Goal: Communication & Community: Participate in discussion

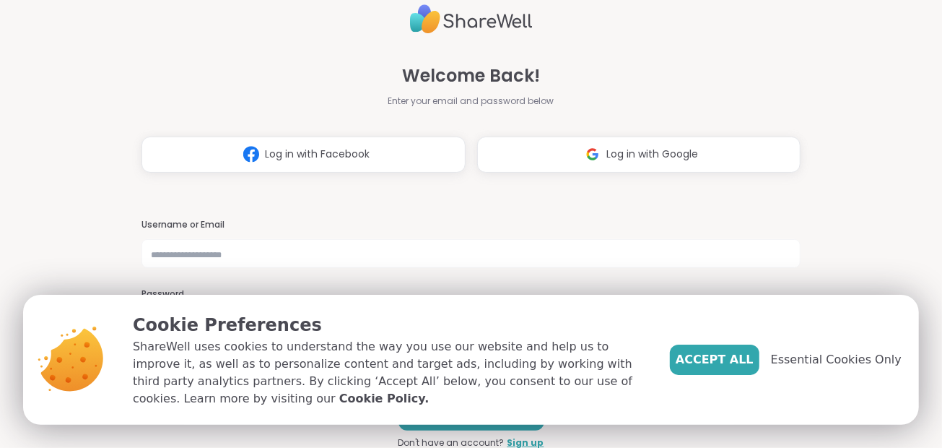
click at [351, 160] on span "Log in with Facebook" at bounding box center [317, 154] width 105 height 15
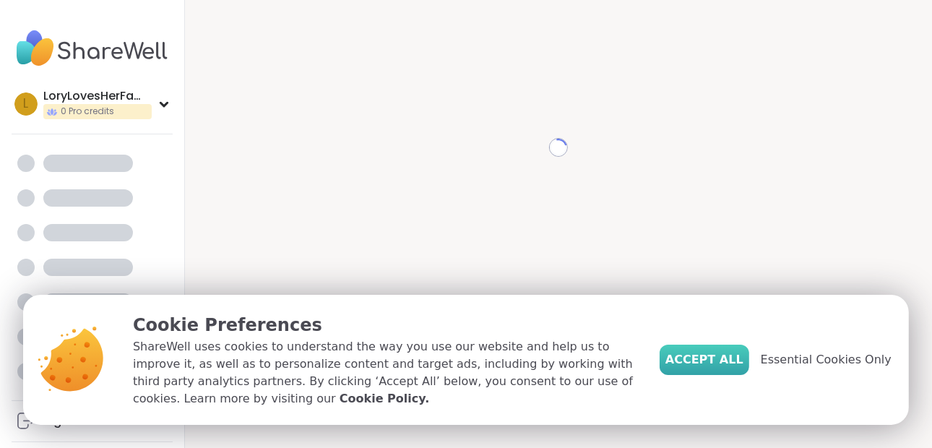
click at [720, 355] on span "Accept All" at bounding box center [704, 359] width 78 height 17
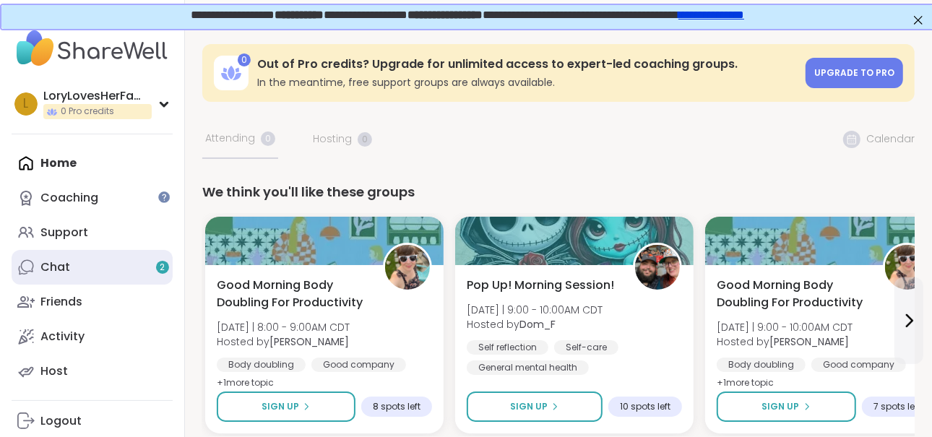
click at [57, 260] on div "Chat 2" at bounding box center [55, 267] width 30 height 16
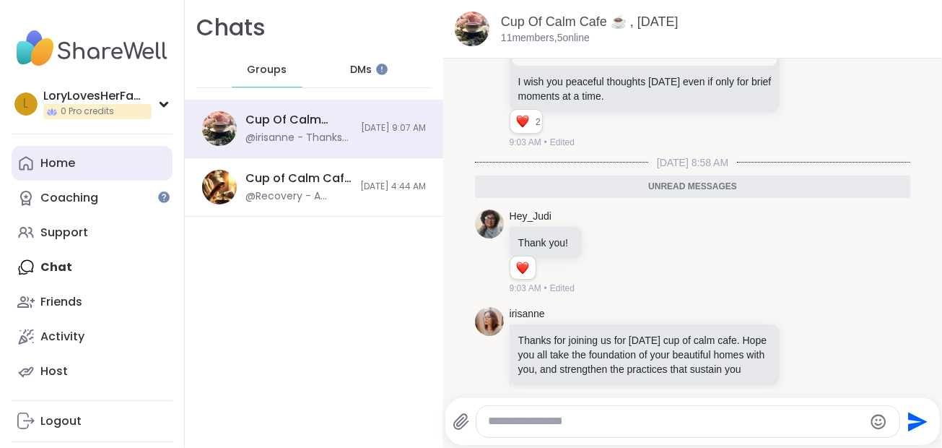
click at [64, 168] on div "Home" at bounding box center [57, 163] width 35 height 16
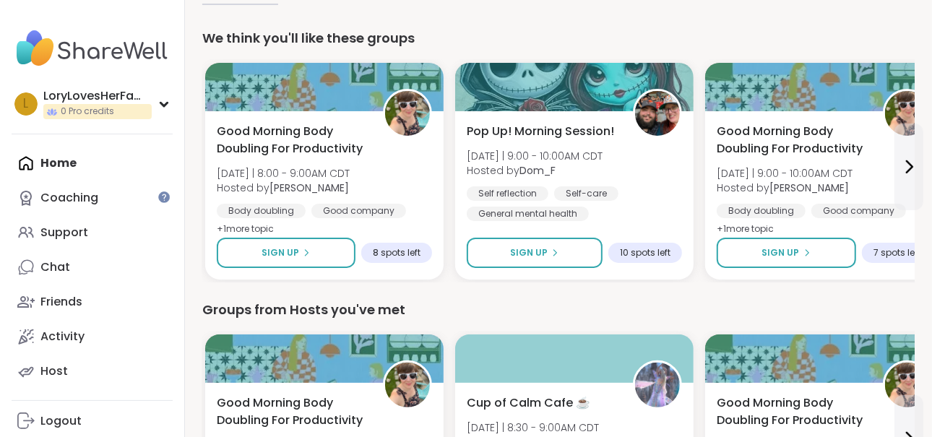
scroll to position [180, 0]
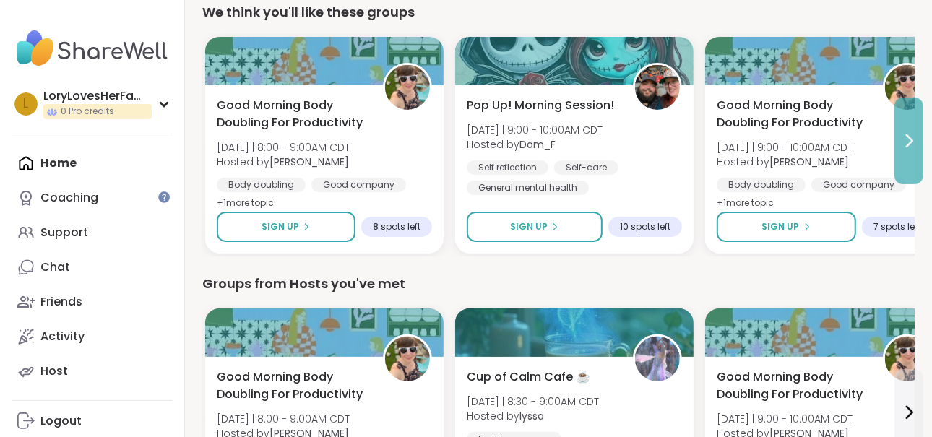
click at [910, 136] on icon at bounding box center [909, 141] width 6 height 12
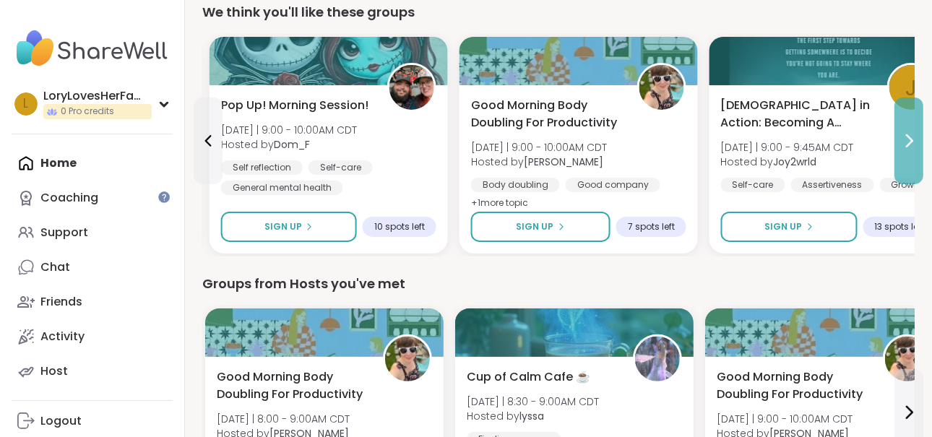
click at [910, 136] on icon at bounding box center [909, 141] width 6 height 12
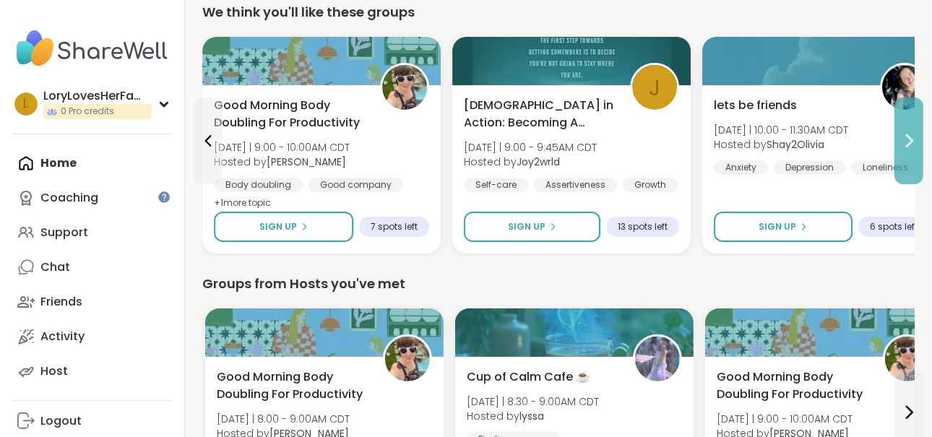
click at [910, 136] on icon at bounding box center [909, 141] width 6 height 12
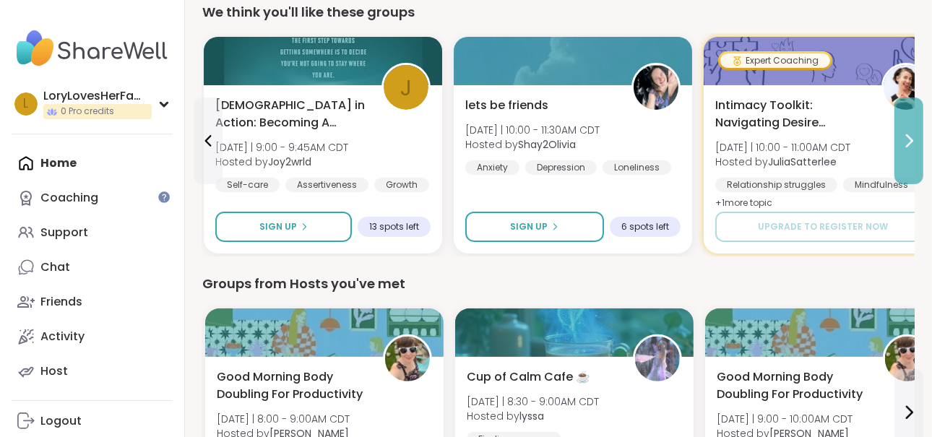
click at [910, 136] on icon at bounding box center [909, 141] width 6 height 12
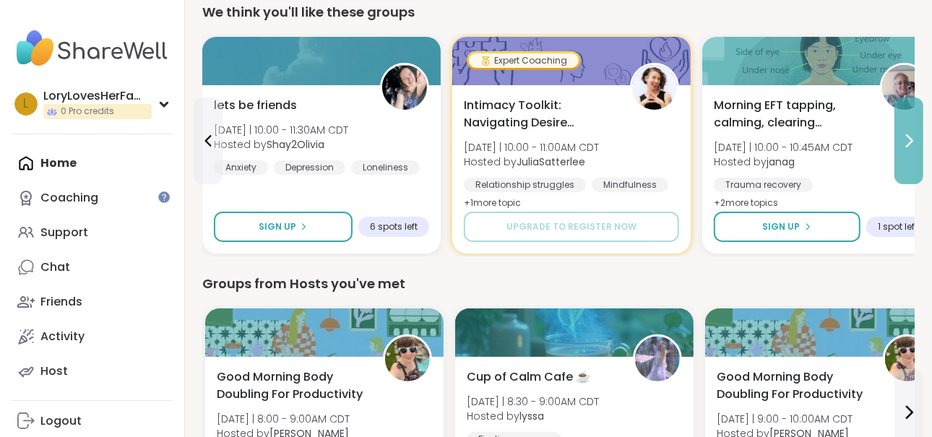
click at [910, 136] on icon at bounding box center [909, 141] width 6 height 12
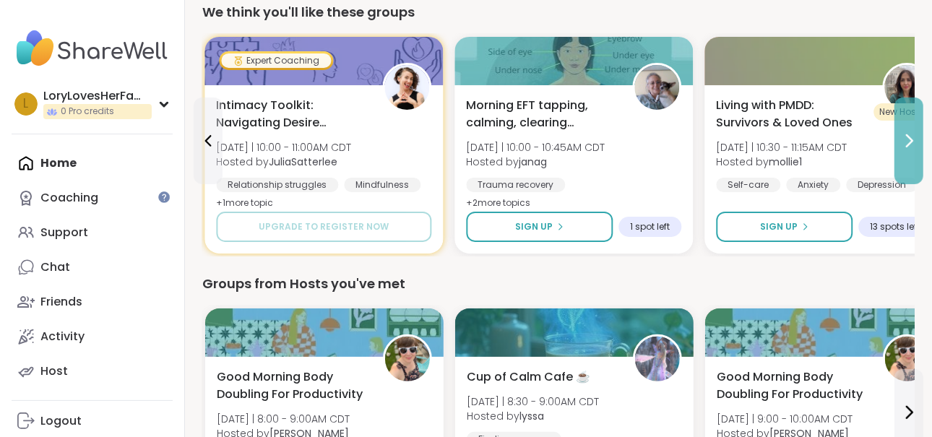
click at [910, 136] on icon at bounding box center [909, 141] width 6 height 12
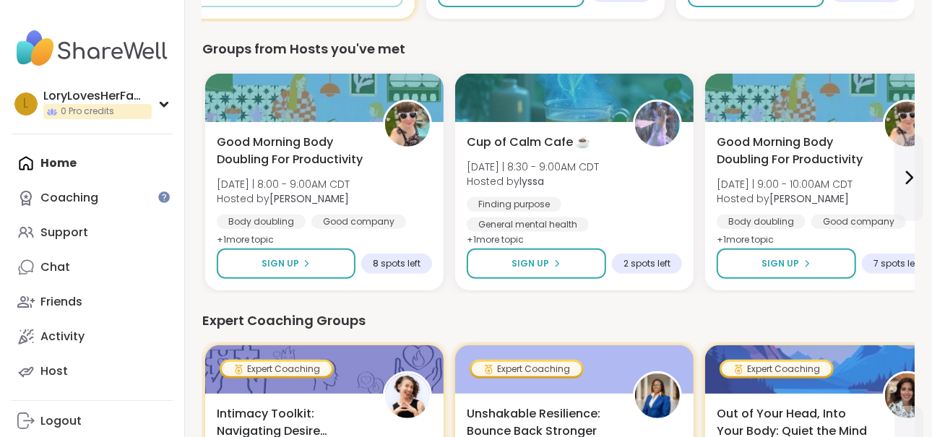
scroll to position [417, 0]
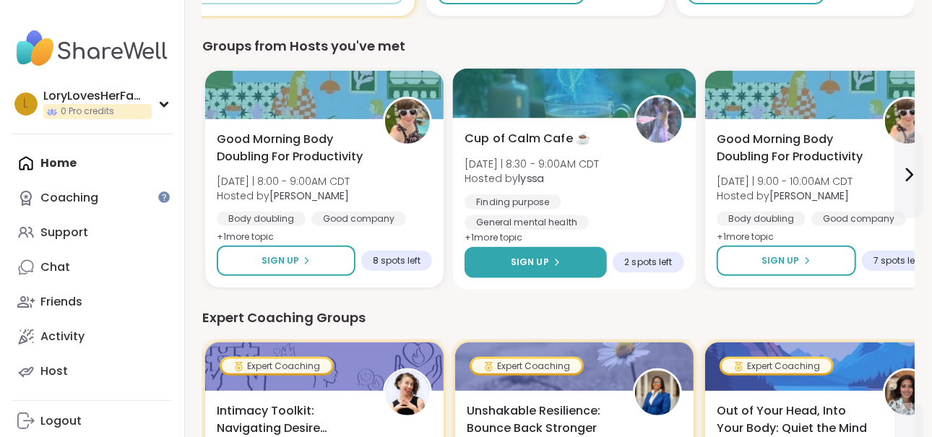
click at [563, 266] on button "Sign Up" at bounding box center [535, 262] width 142 height 31
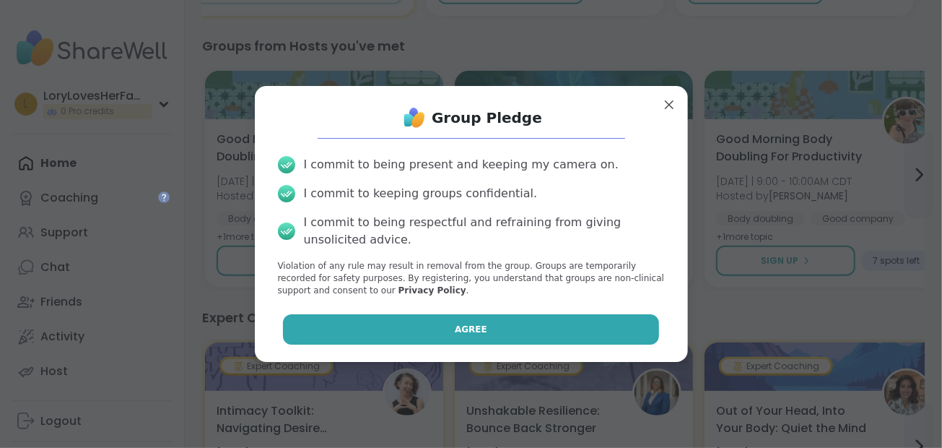
click at [526, 323] on button "Agree" at bounding box center [471, 329] width 376 height 30
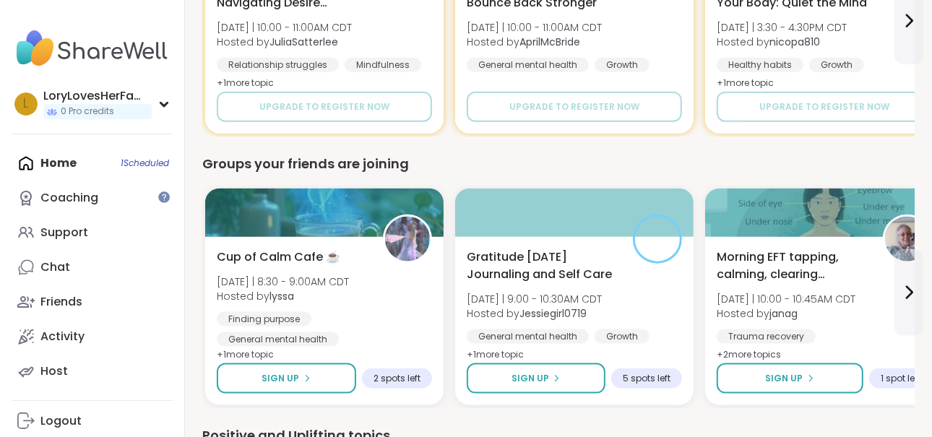
scroll to position [1110, 0]
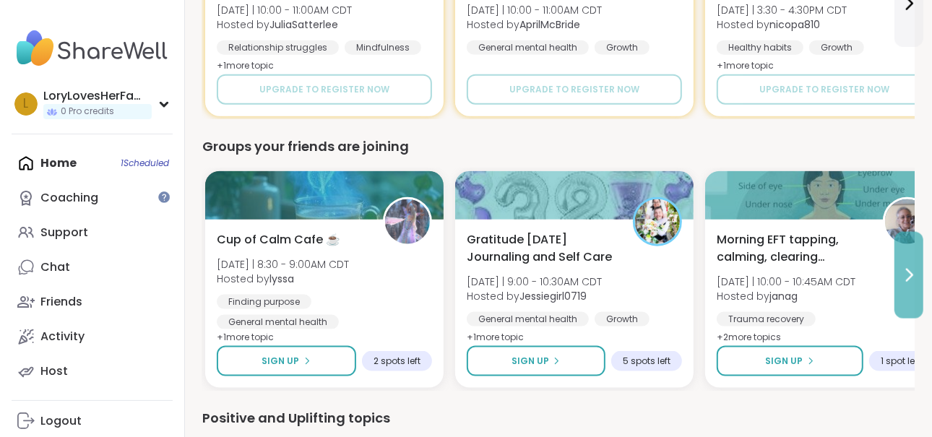
drag, startPoint x: 906, startPoint y: 277, endPoint x: 908, endPoint y: 254, distance: 23.2
click at [908, 254] on button at bounding box center [908, 275] width 29 height 87
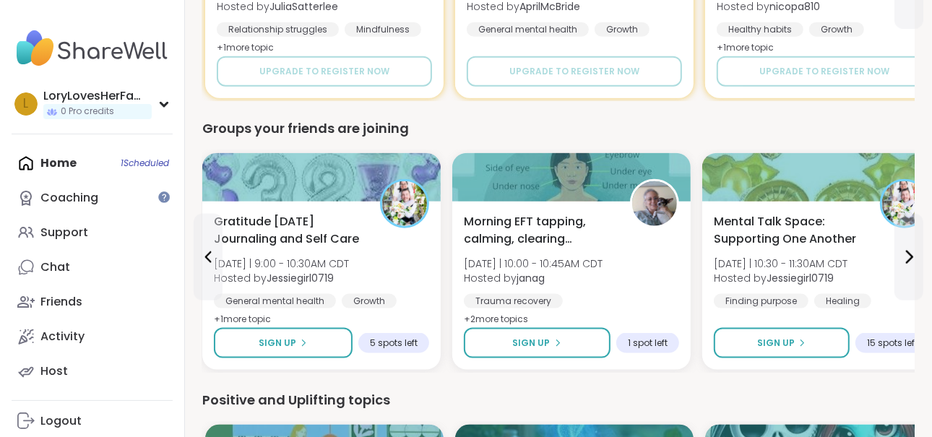
scroll to position [1148, 0]
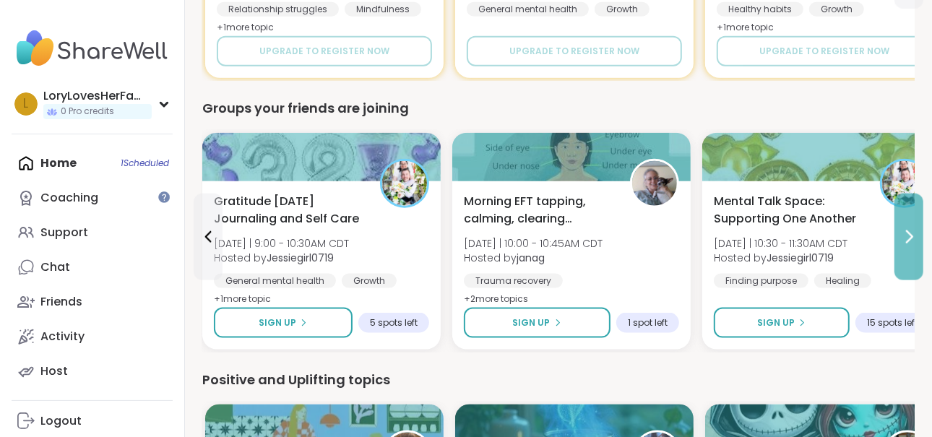
click at [916, 240] on icon at bounding box center [908, 236] width 17 height 17
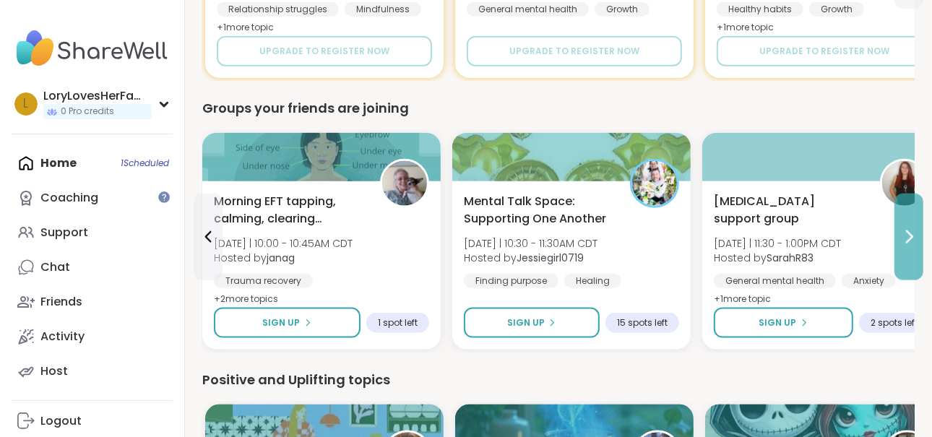
click at [914, 240] on icon at bounding box center [908, 236] width 17 height 17
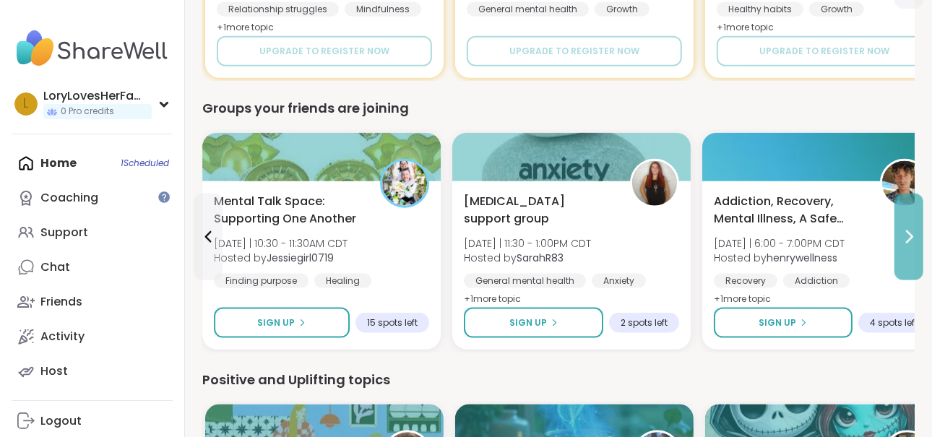
click at [914, 240] on icon at bounding box center [908, 236] width 17 height 17
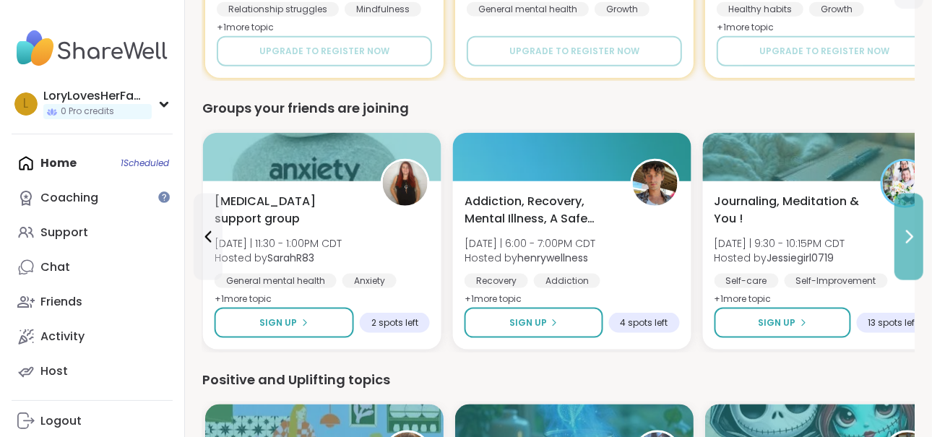
click at [914, 240] on icon at bounding box center [908, 236] width 17 height 17
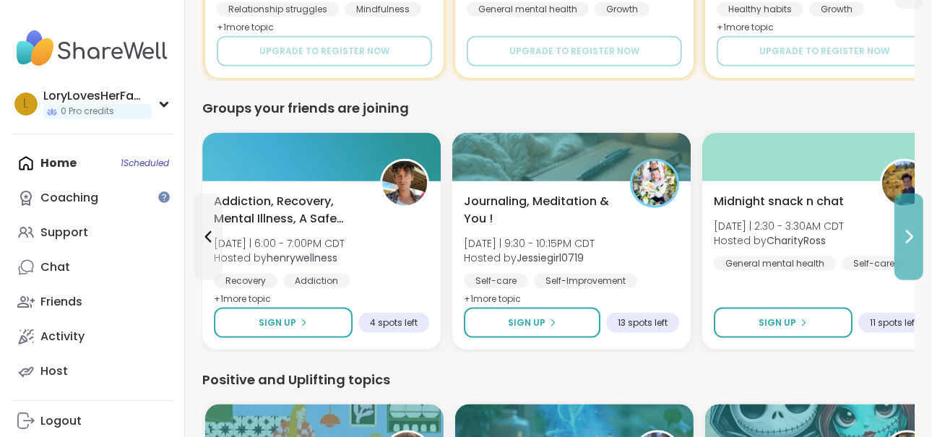
click at [914, 240] on icon at bounding box center [908, 236] width 17 height 17
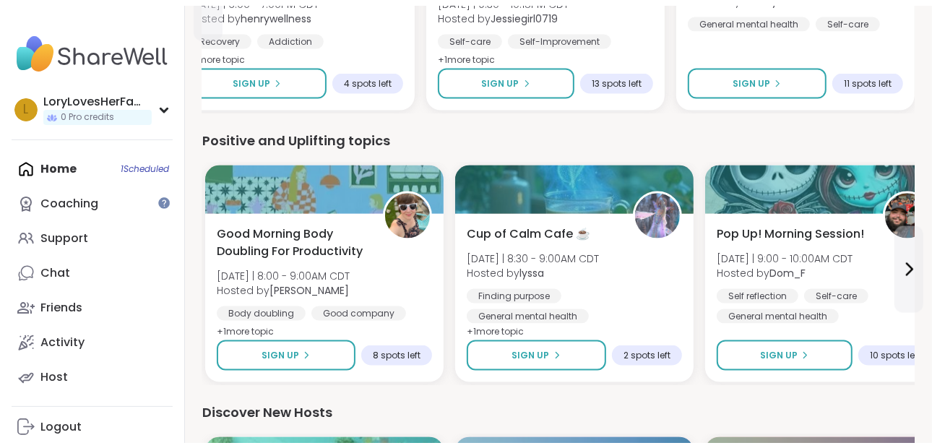
scroll to position [1410, 0]
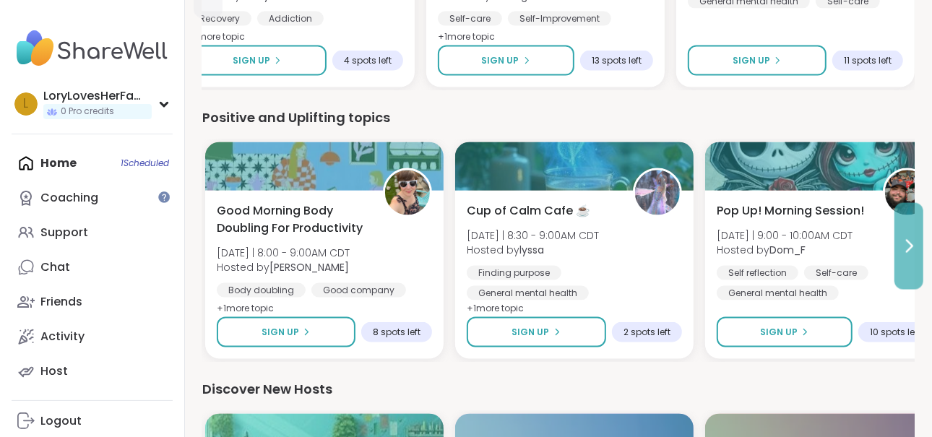
click at [905, 251] on icon at bounding box center [908, 246] width 17 height 17
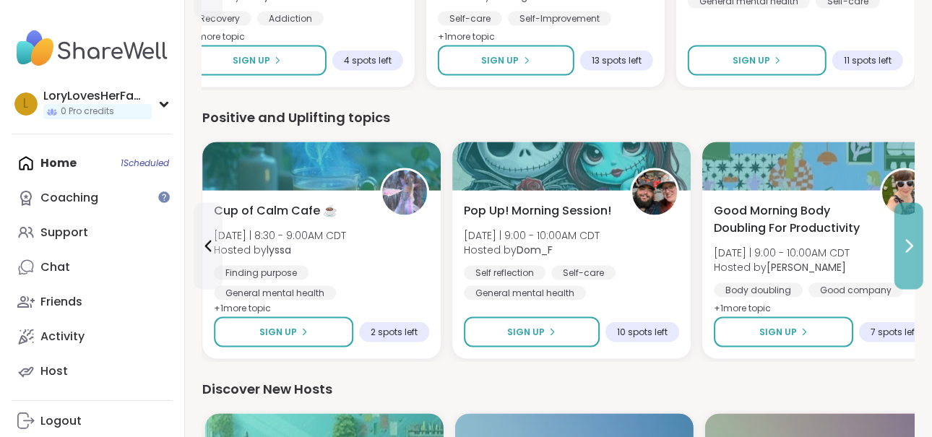
click at [905, 251] on icon at bounding box center [908, 246] width 17 height 17
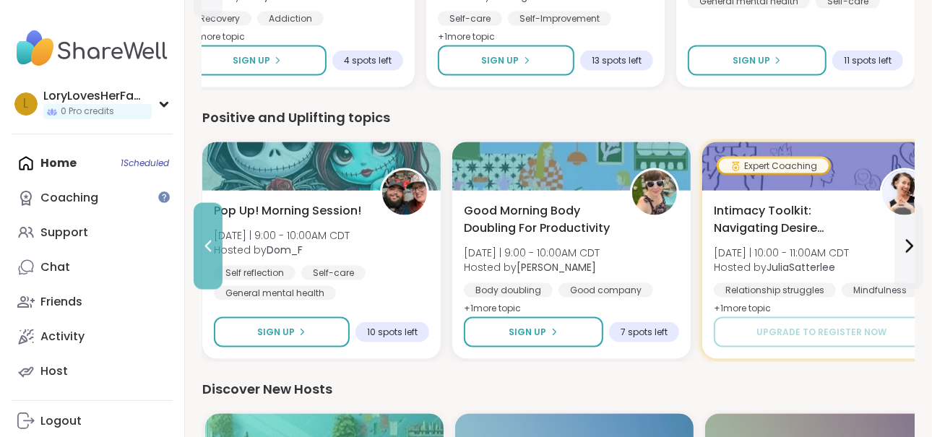
click at [214, 243] on icon at bounding box center [207, 246] width 17 height 17
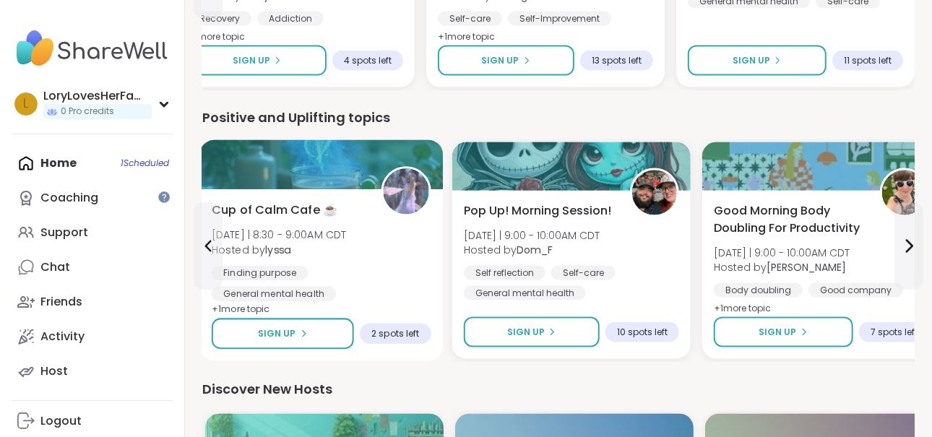
click at [273, 212] on span "Cup of Calm Cafe ☕️" at bounding box center [275, 209] width 126 height 17
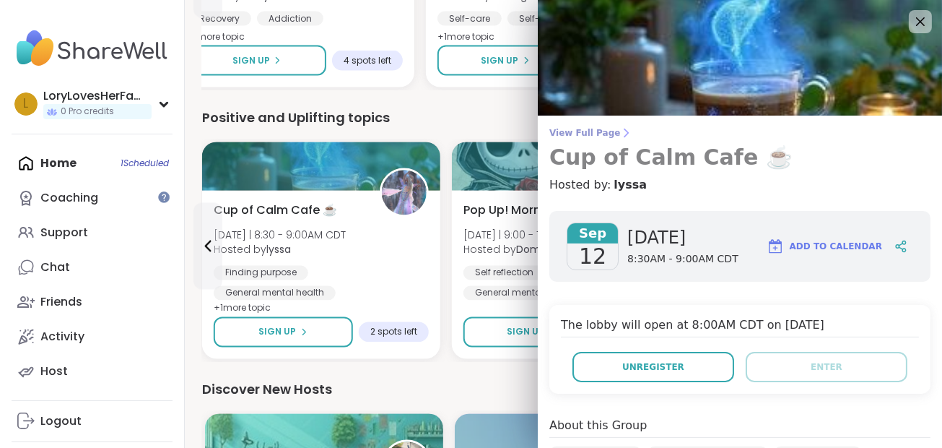
click at [582, 133] on span "View Full Page" at bounding box center [740, 133] width 381 height 12
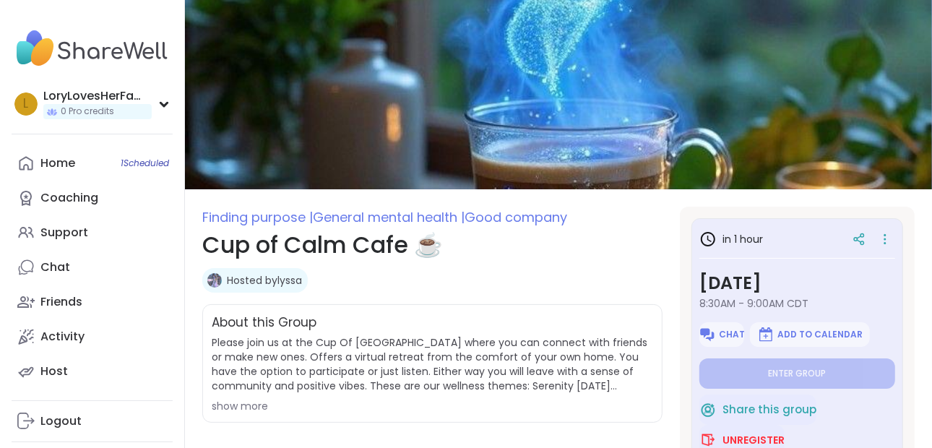
type textarea "*"
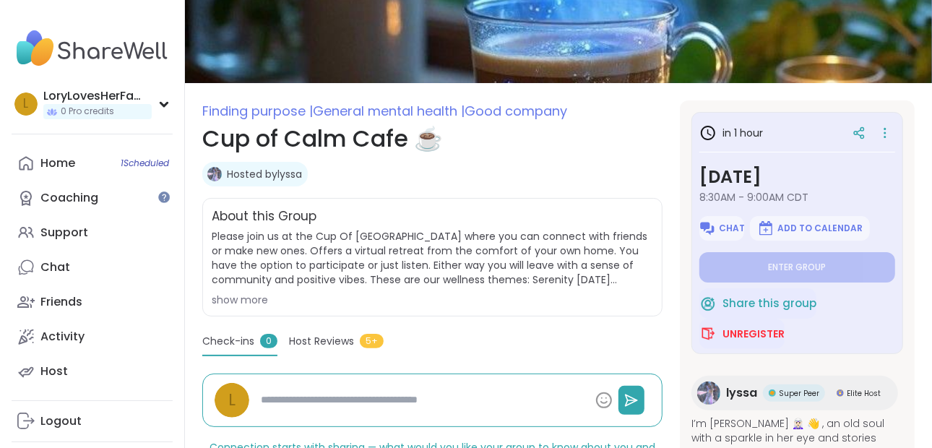
scroll to position [14, 0]
